Goal: Navigation & Orientation: Find specific page/section

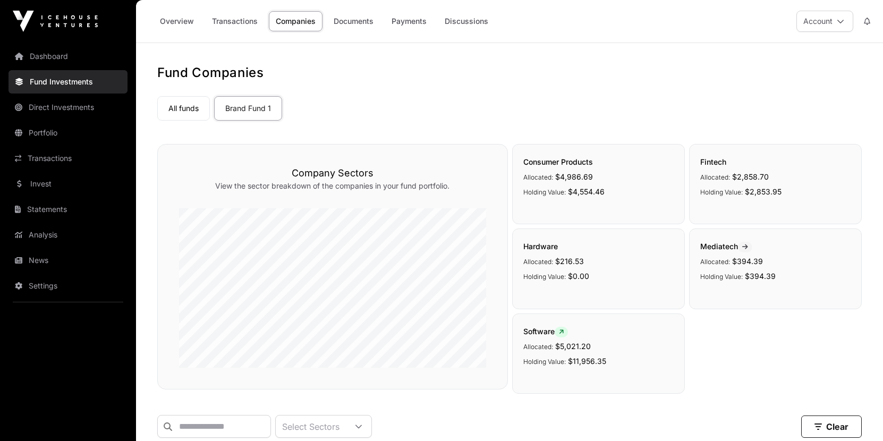
scroll to position [235, 0]
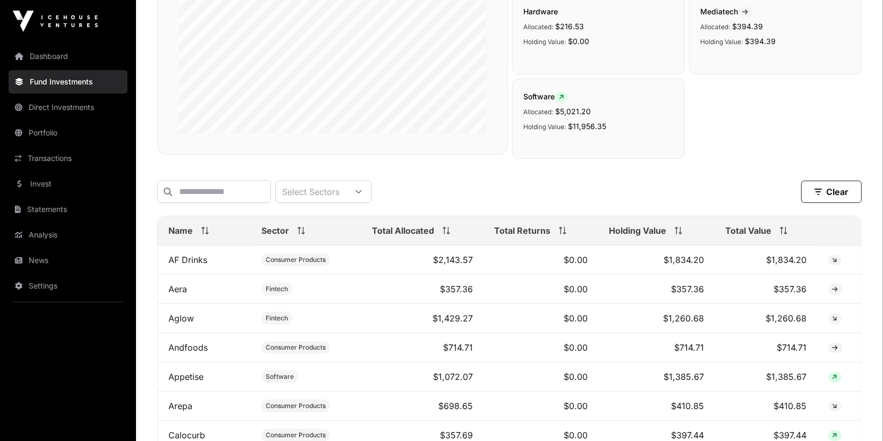
click at [48, 61] on link "Dashboard" at bounding box center [68, 56] width 119 height 23
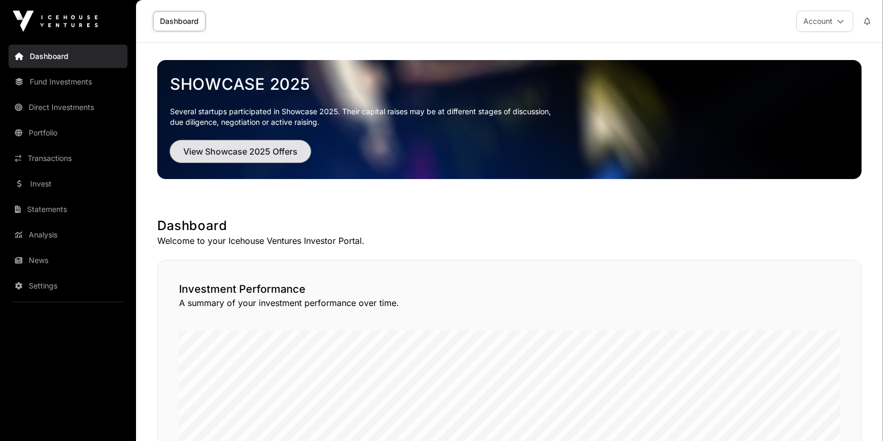
click at [242, 149] on span "View Showcase 2025 Offers" at bounding box center [240, 151] width 114 height 13
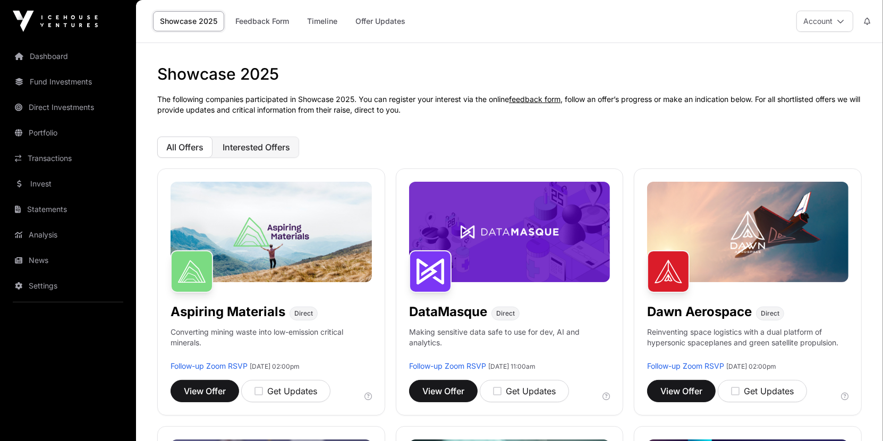
click at [247, 144] on span "Interested Offers" at bounding box center [257, 147] width 68 height 11
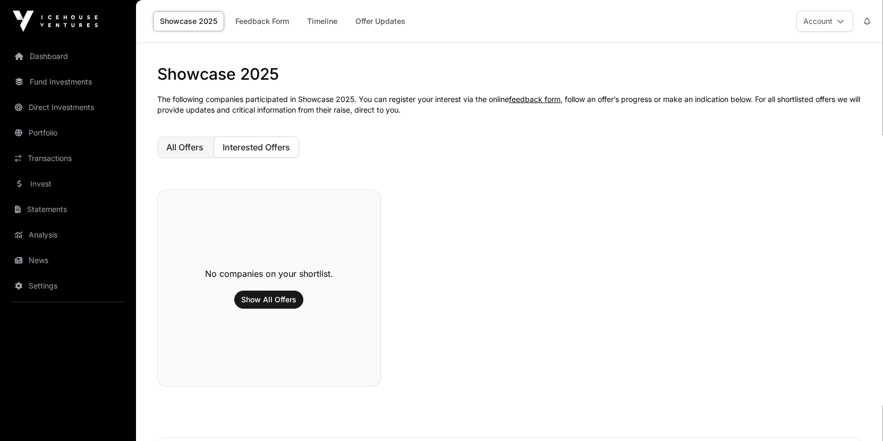
click at [188, 150] on span "All Offers" at bounding box center [184, 147] width 37 height 11
